Goal: Connect with others: Establish contact or relationships with other users

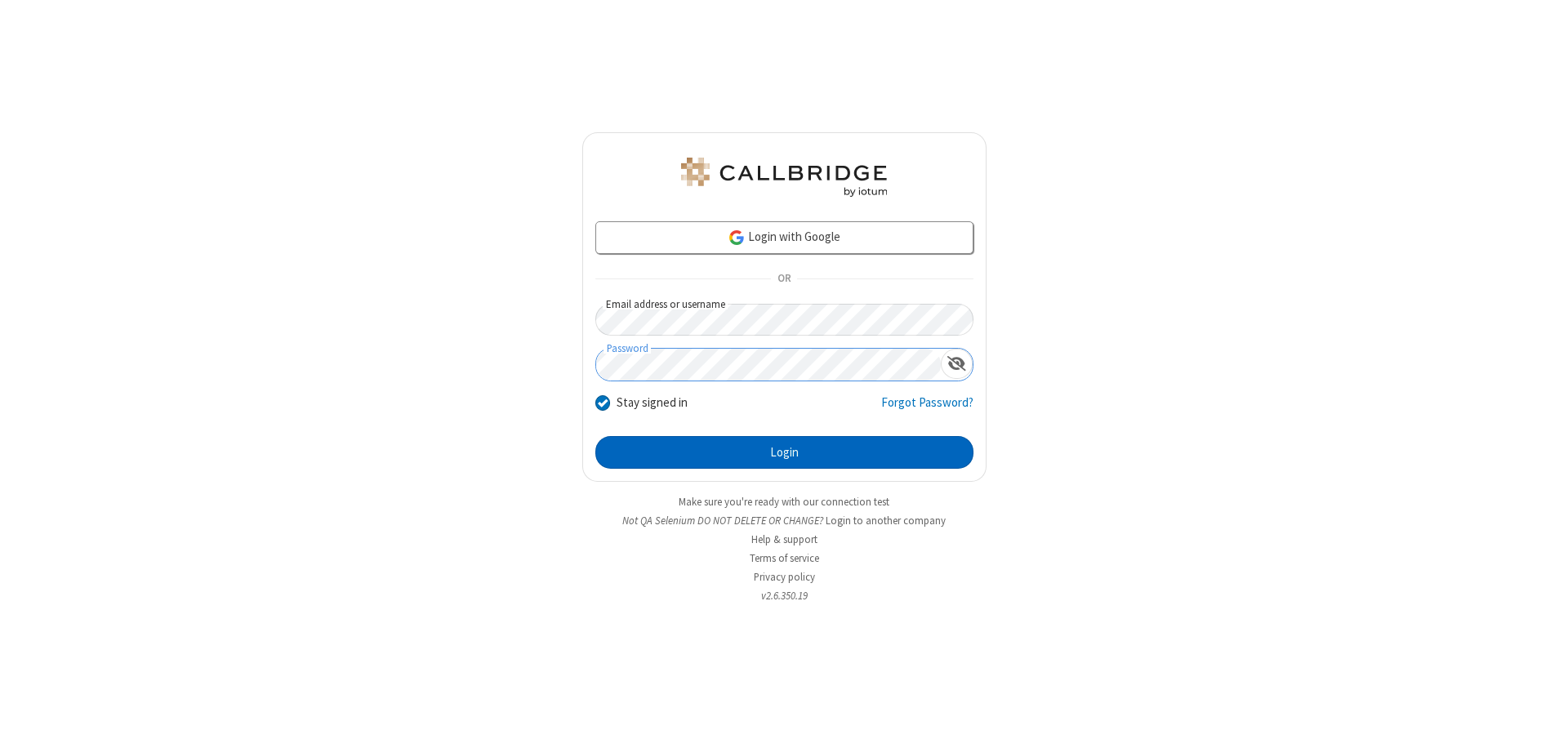
click at [784, 452] on button "Login" at bounding box center [784, 452] width 378 height 33
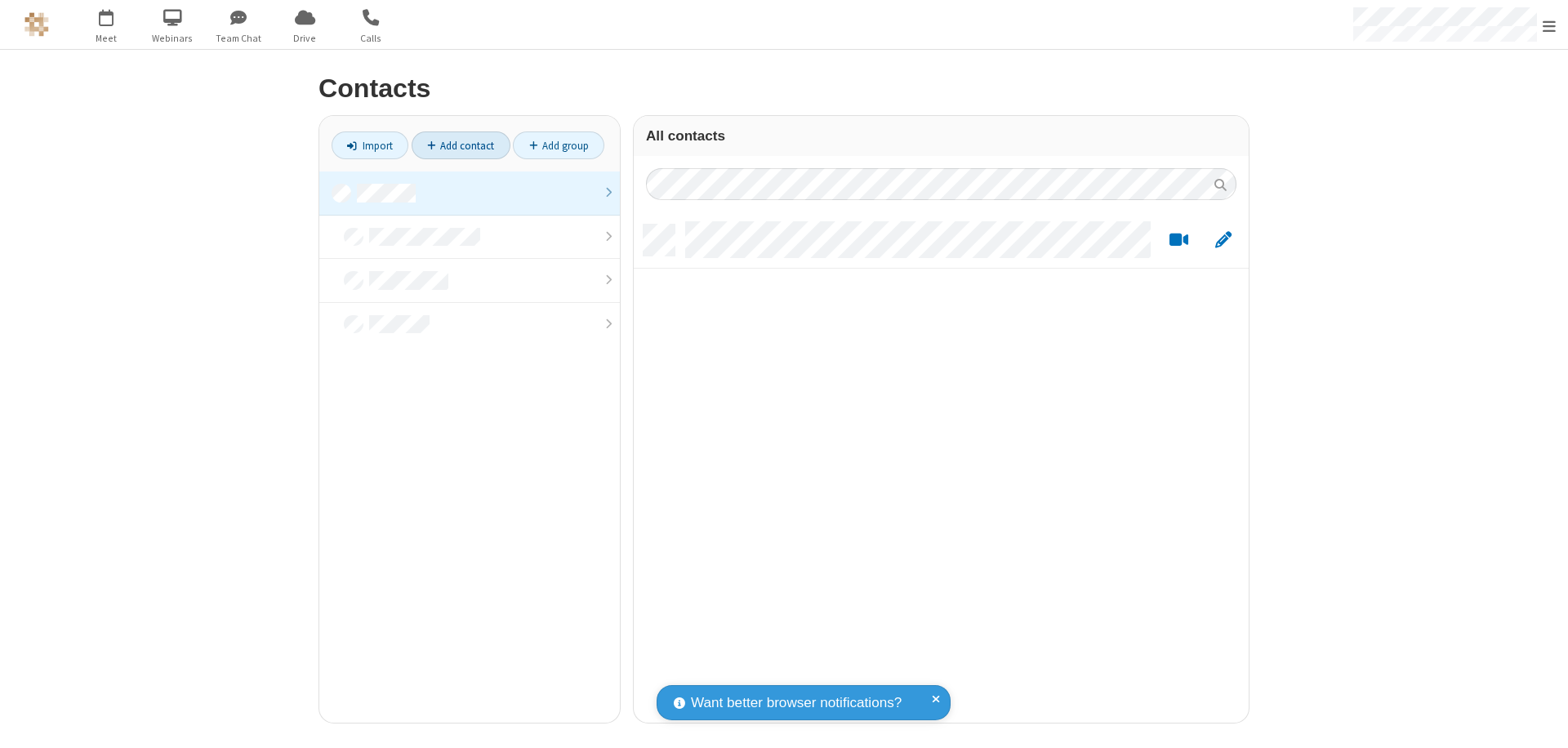
click at [470, 193] on link at bounding box center [470, 194] width 300 height 44
click at [460, 145] on link "Add contact" at bounding box center [461, 145] width 99 height 28
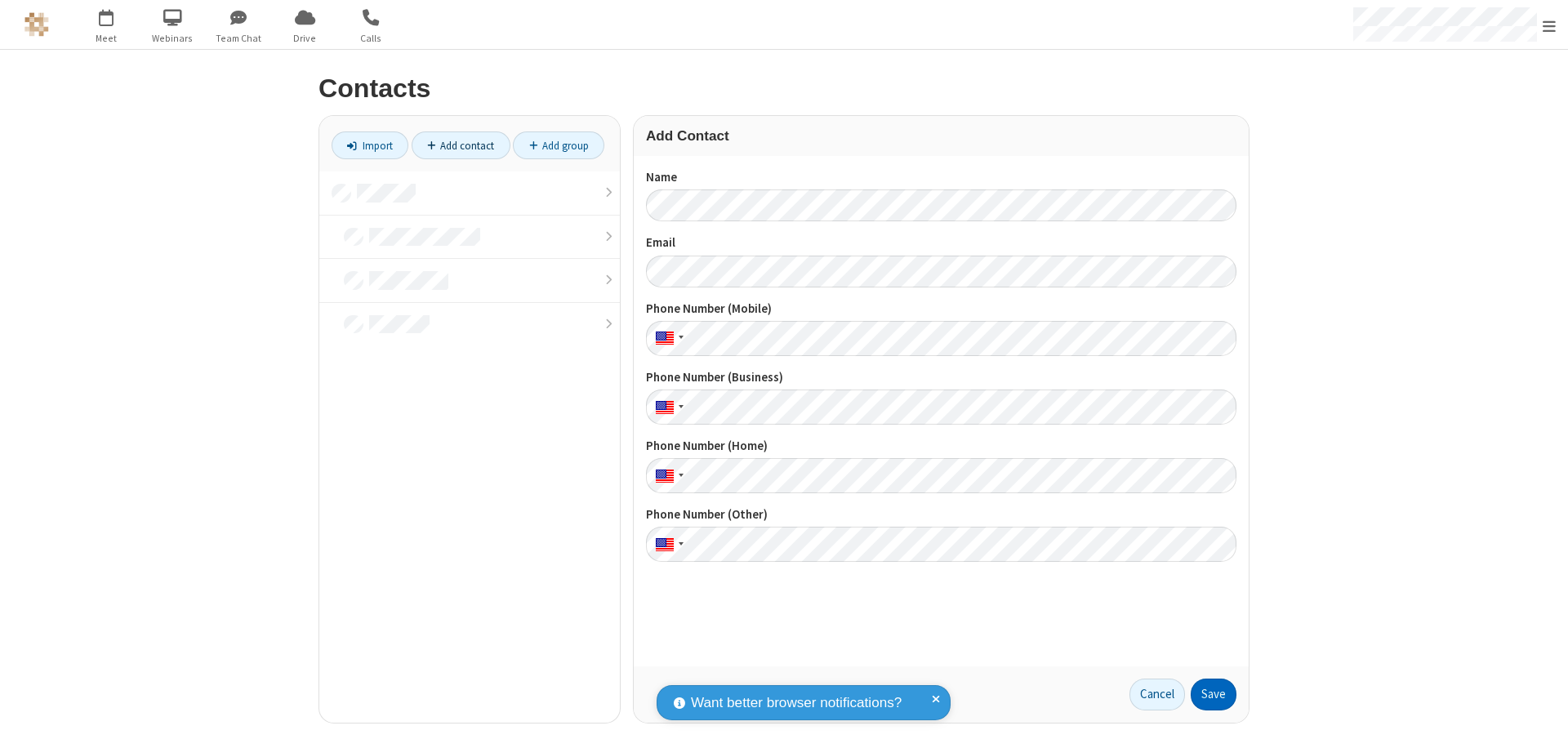
click at [1214, 693] on button "Save" at bounding box center [1213, 695] width 46 height 33
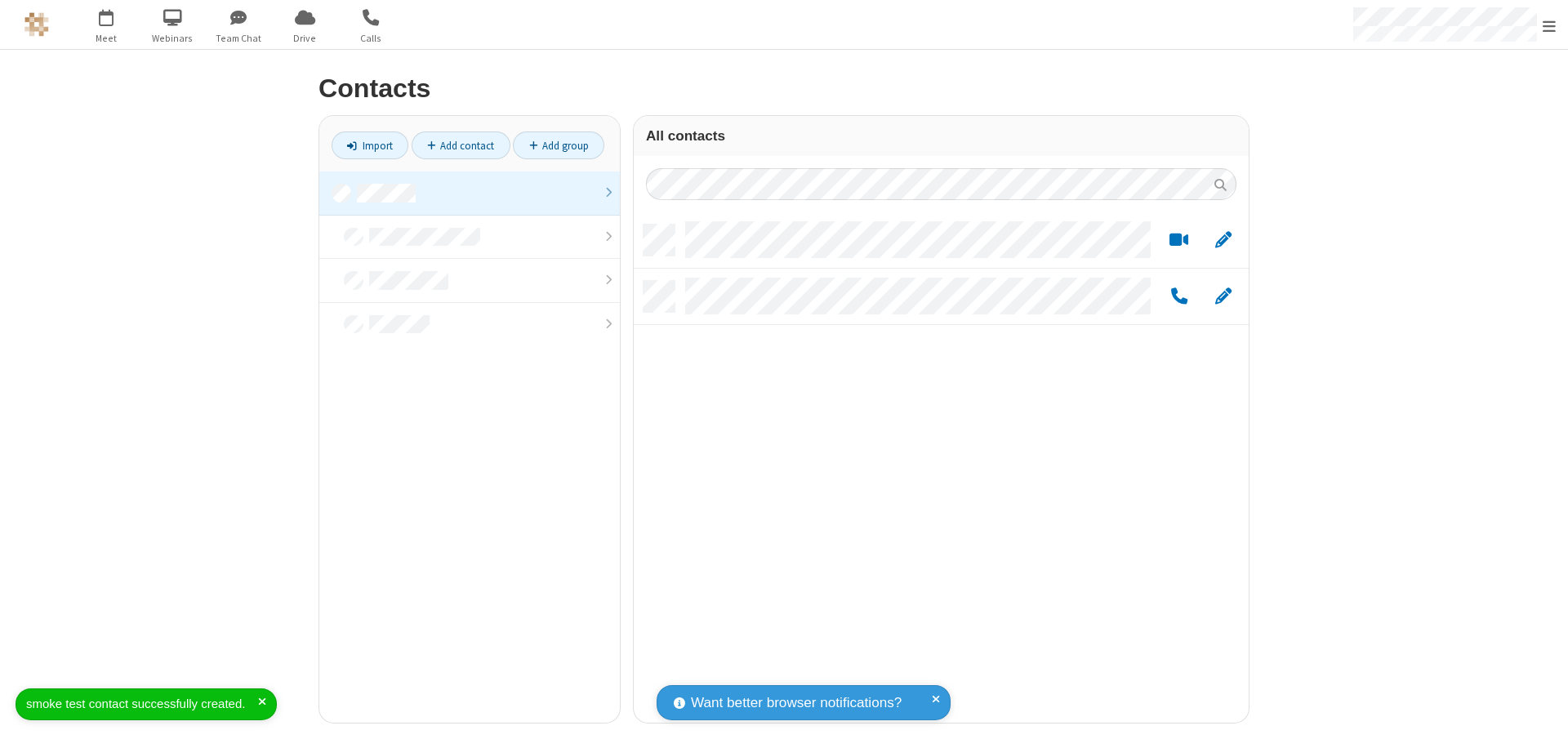
scroll to position [498, 603]
click at [460, 145] on link "Add contact" at bounding box center [461, 145] width 99 height 28
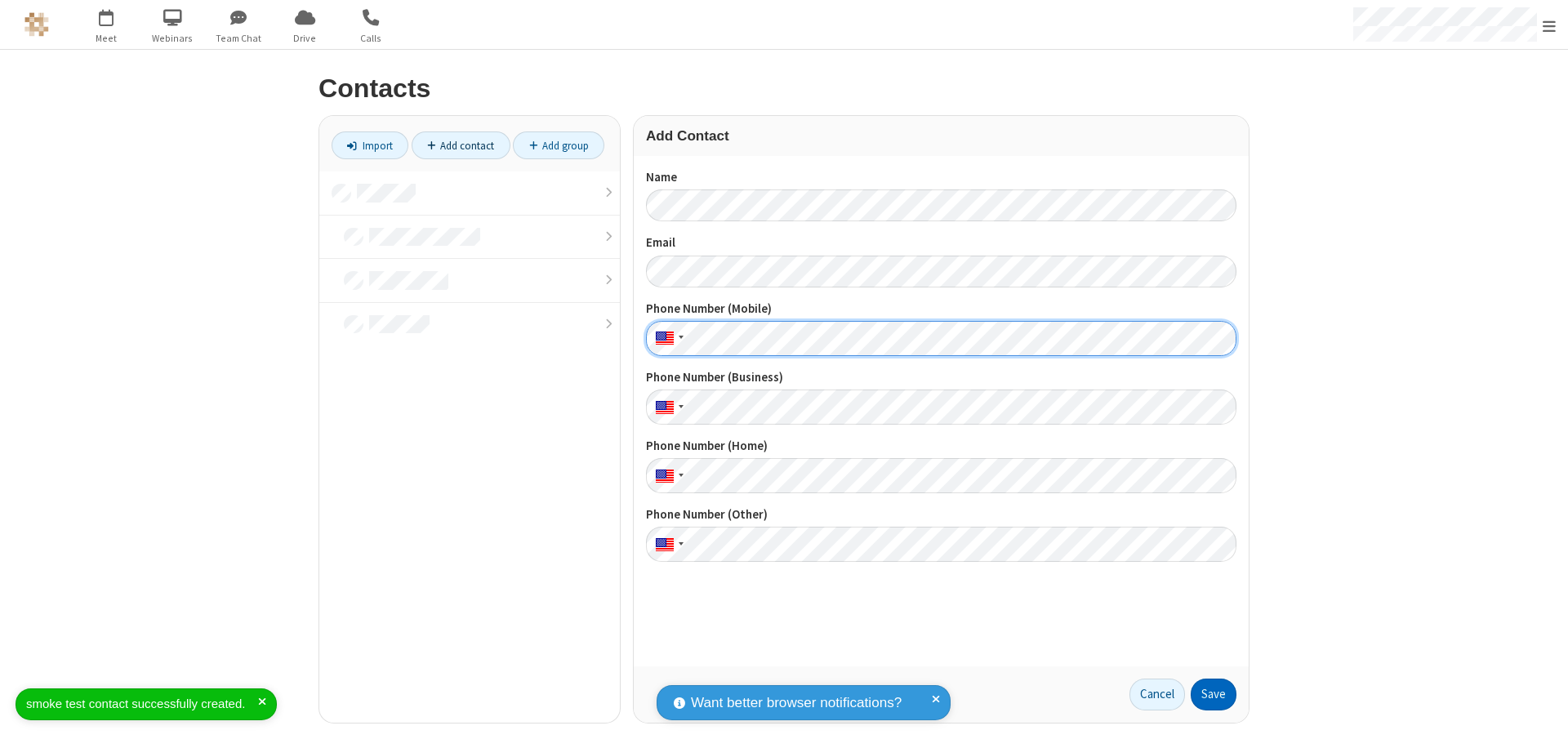
click at [1214, 693] on button "Save" at bounding box center [1213, 695] width 46 height 33
